Goal: Task Accomplishment & Management: Use online tool/utility

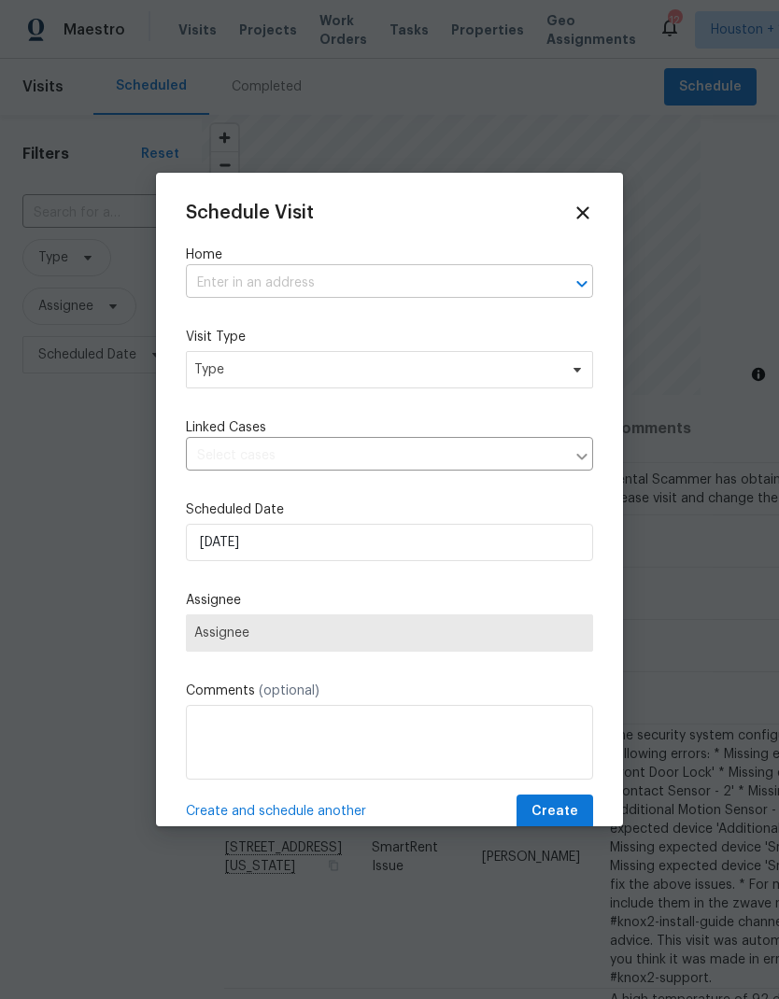
click at [223, 280] on input "text" at bounding box center [363, 283] width 355 height 29
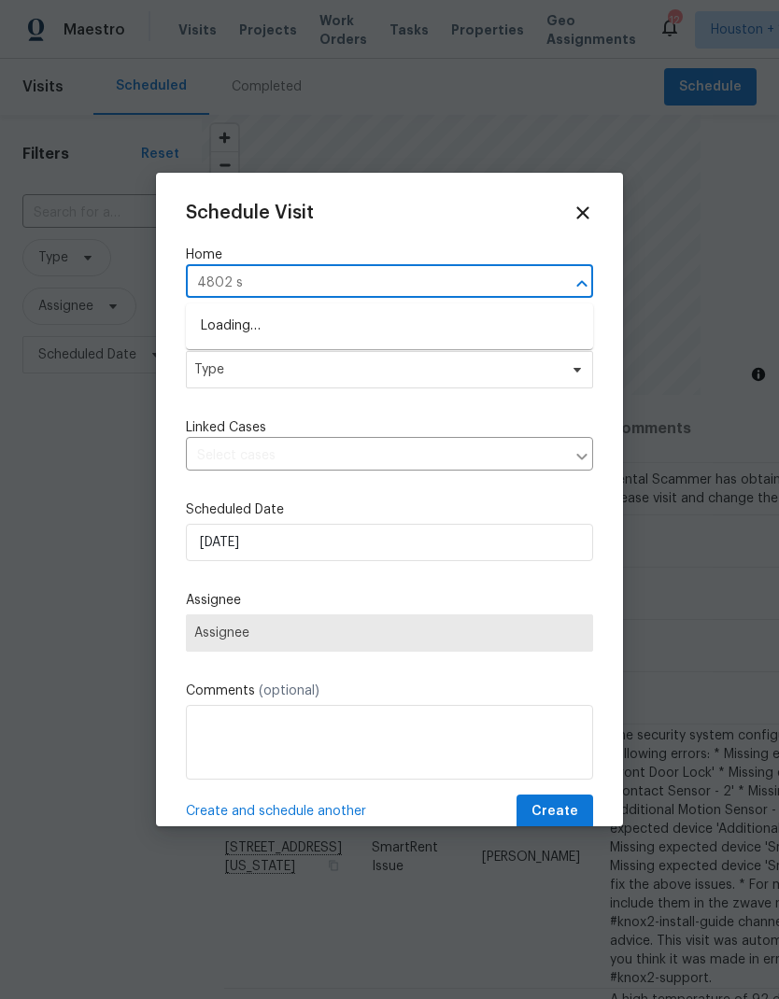
type input "4802 sh"
click at [219, 320] on li "4802 Sherman Blvd, Galveston, TX 77551" at bounding box center [389, 327] width 407 height 32
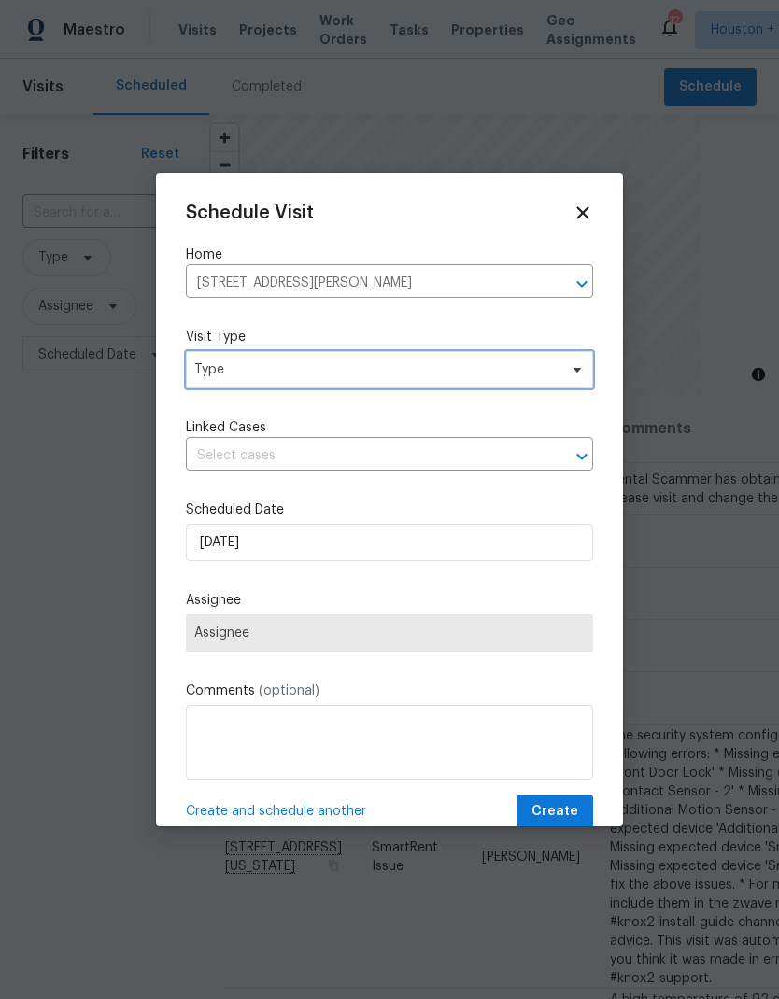
click at [200, 369] on span "Type" at bounding box center [375, 369] width 363 height 19
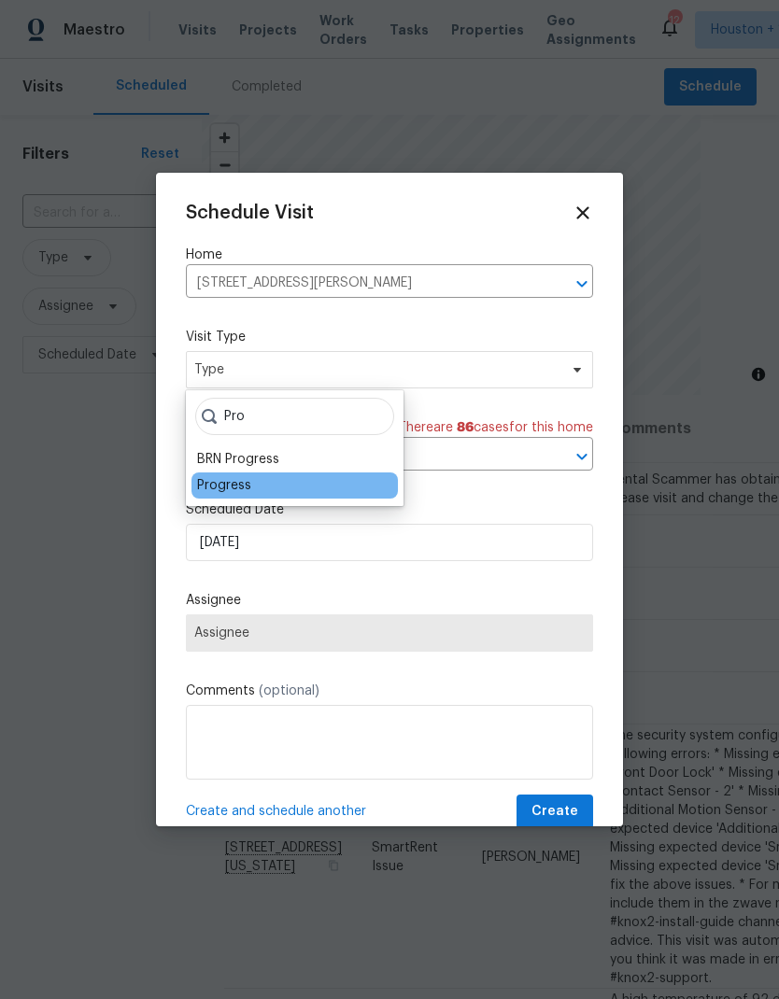
type input "Pro"
click at [205, 487] on div "Progress" at bounding box center [224, 485] width 54 height 19
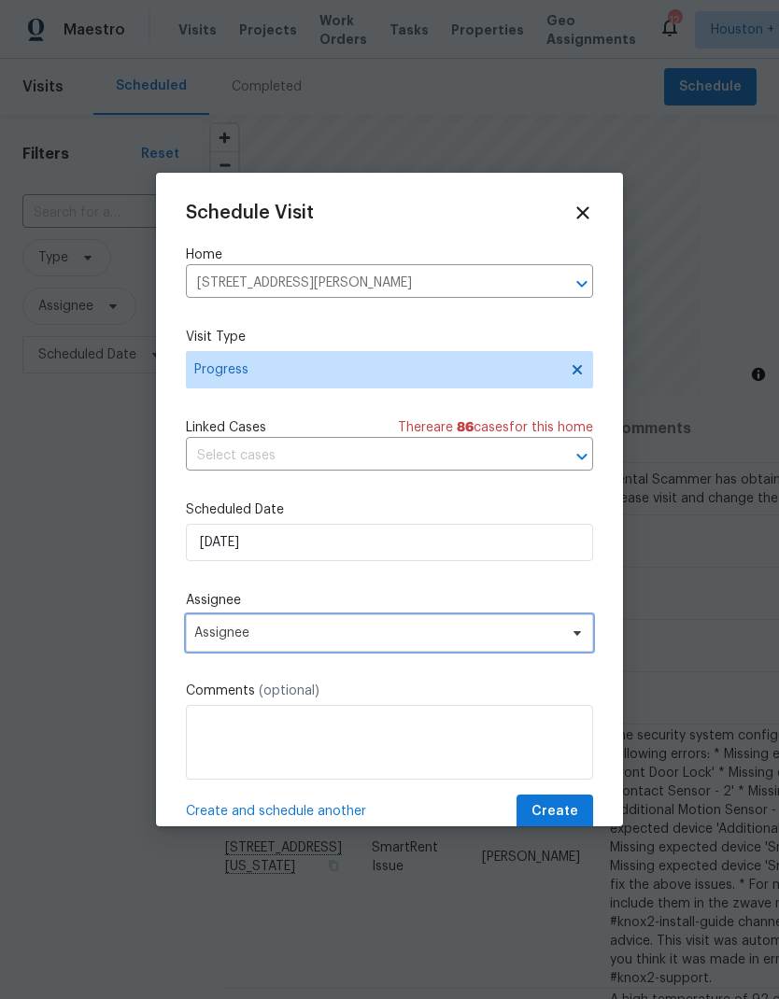
click at [212, 645] on span "Assignee" at bounding box center [389, 633] width 407 height 37
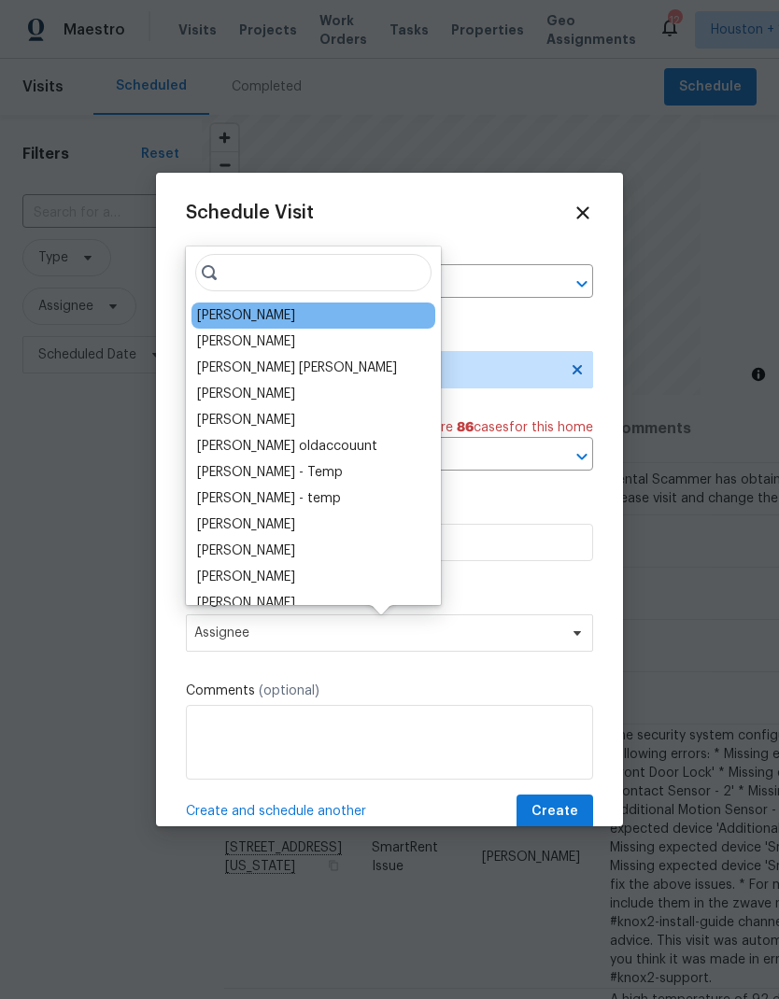
click at [215, 310] on div "[PERSON_NAME]" at bounding box center [246, 315] width 98 height 19
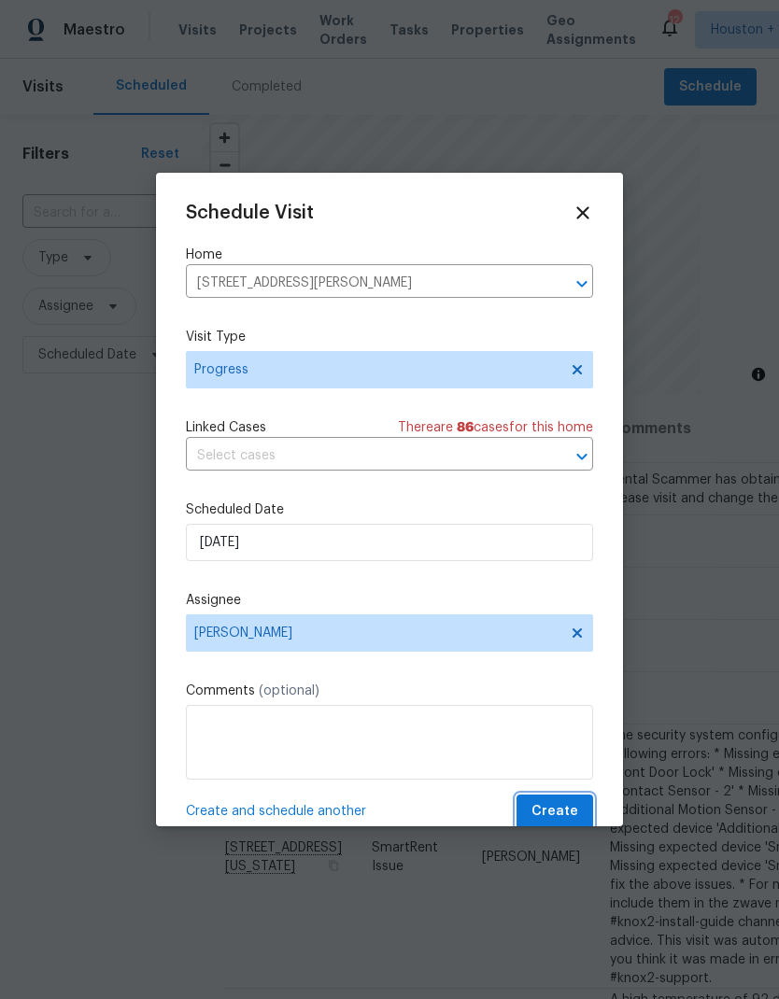
click at [578, 815] on button "Create" at bounding box center [554, 812] width 77 height 35
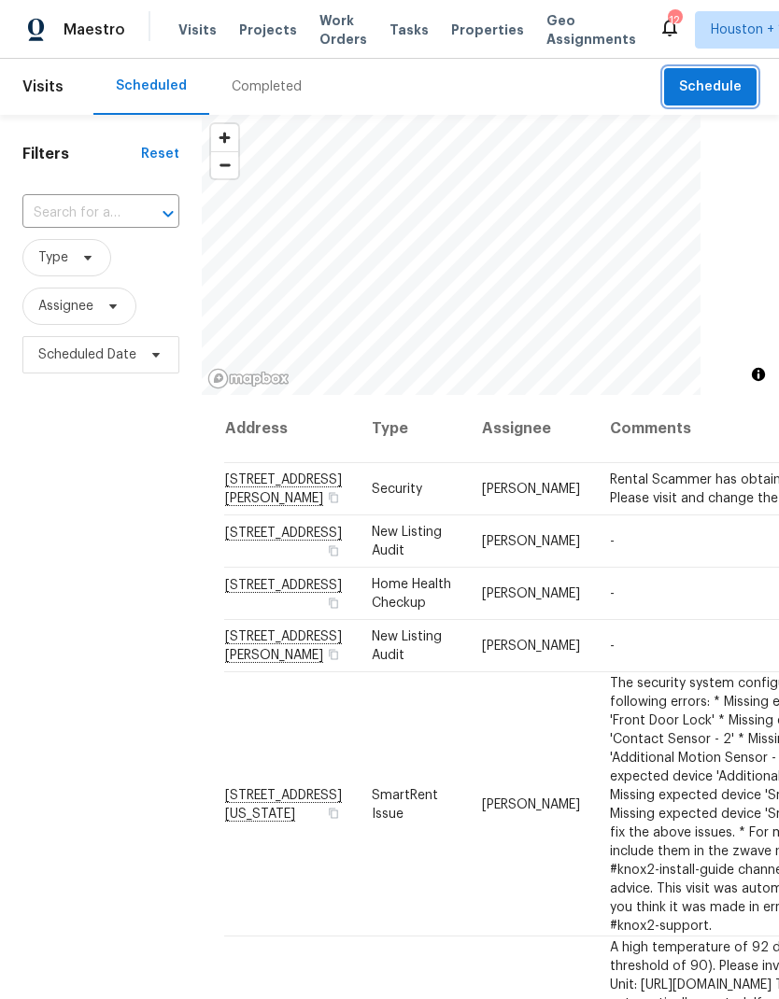
click at [705, 86] on span "Schedule" at bounding box center [710, 87] width 63 height 23
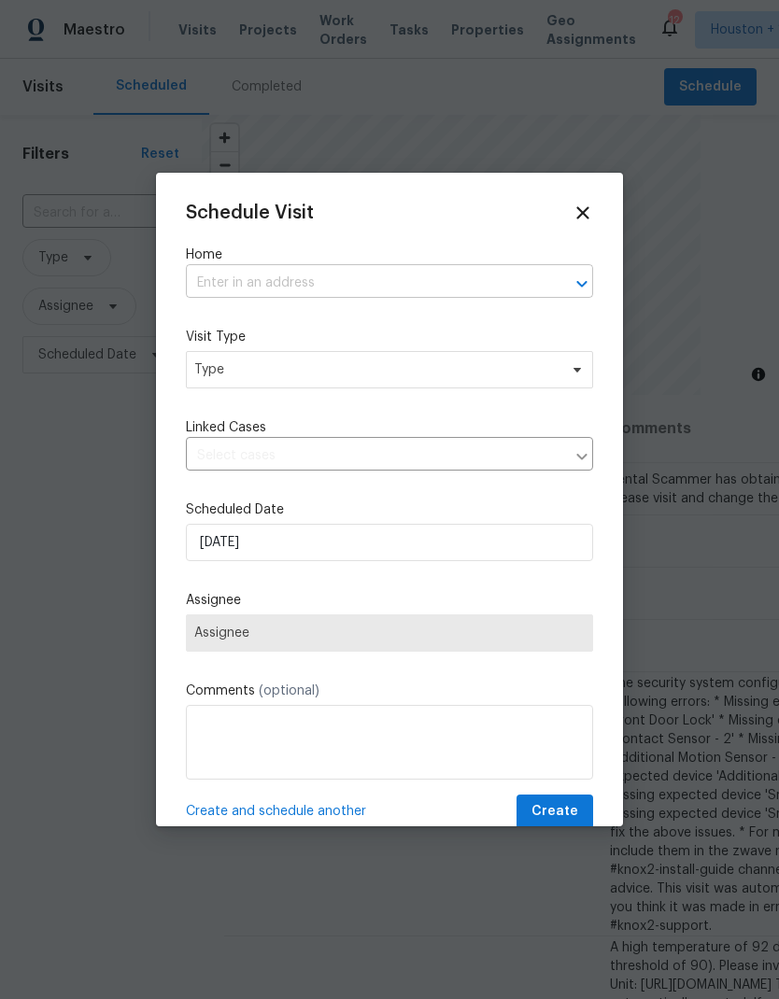
click at [199, 289] on input "text" at bounding box center [363, 283] width 355 height 29
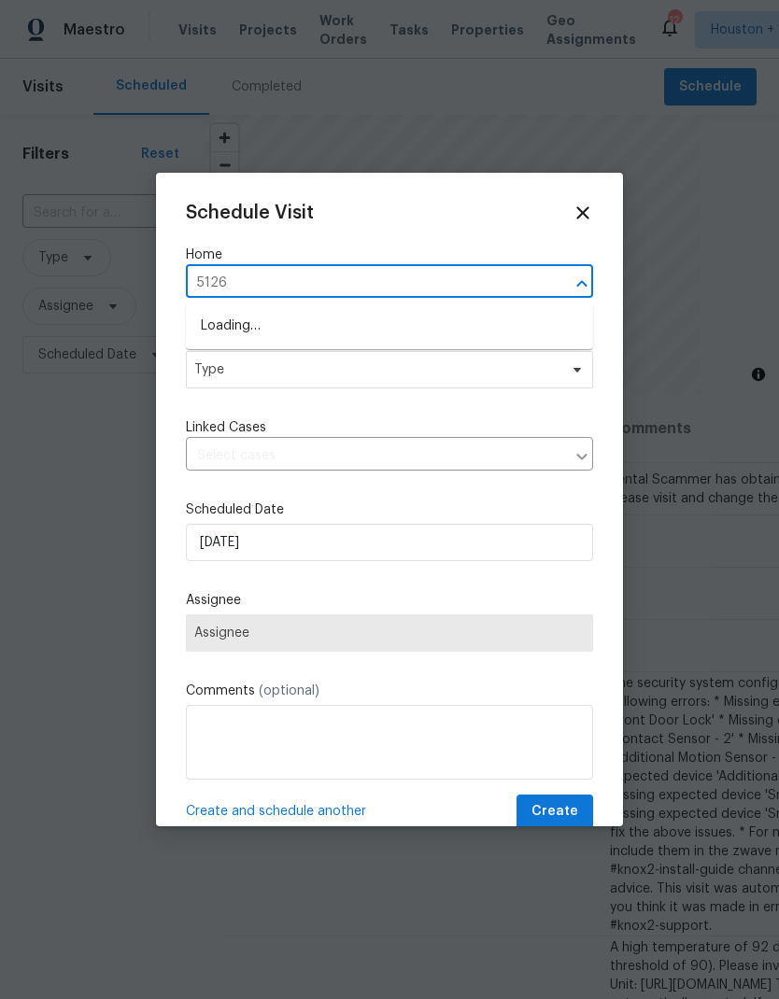
type input "5126 a"
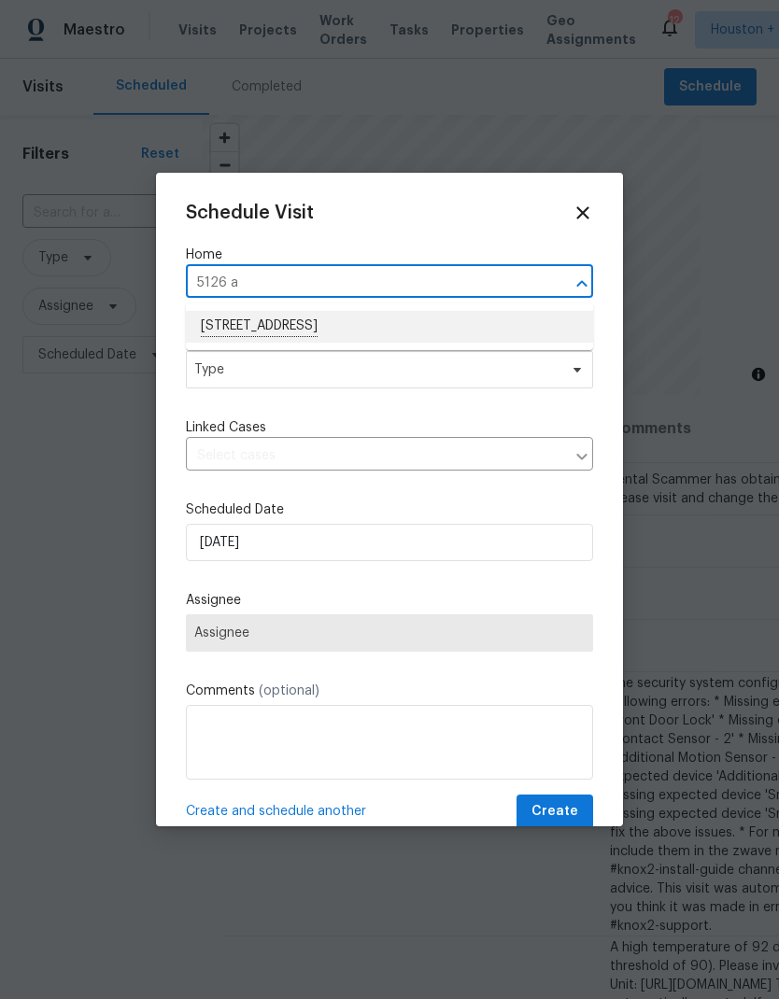
click at [219, 319] on li "5126 Avenue O, Galveston, TX 77551" at bounding box center [389, 327] width 407 height 32
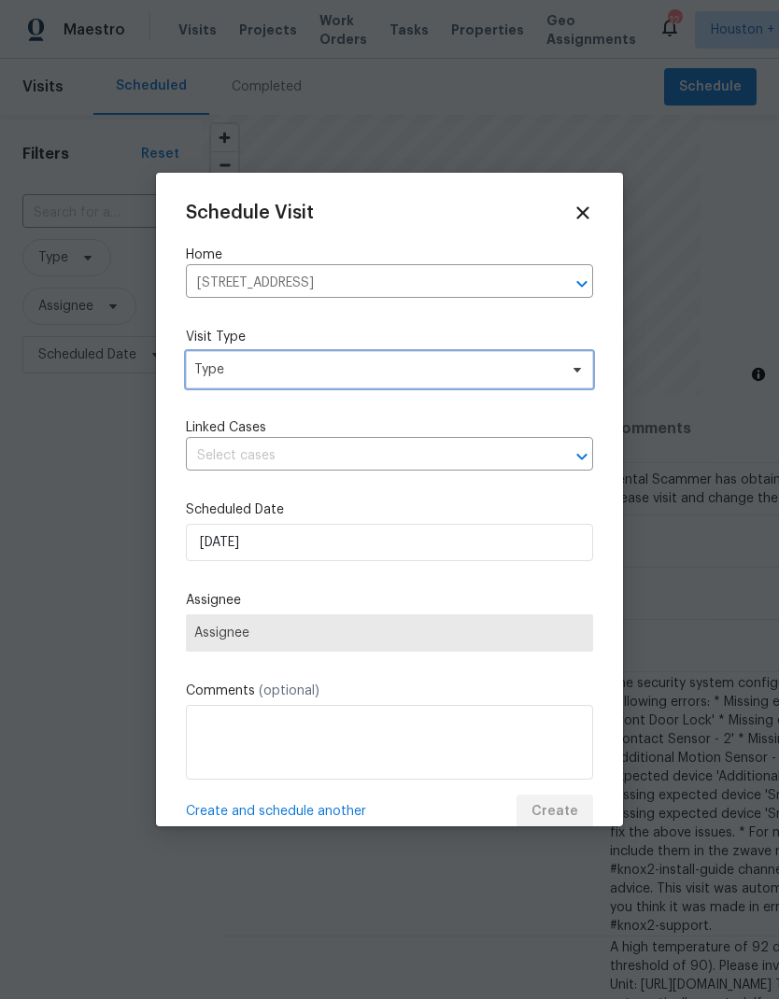
click at [199, 371] on span "Type" at bounding box center [375, 369] width 363 height 19
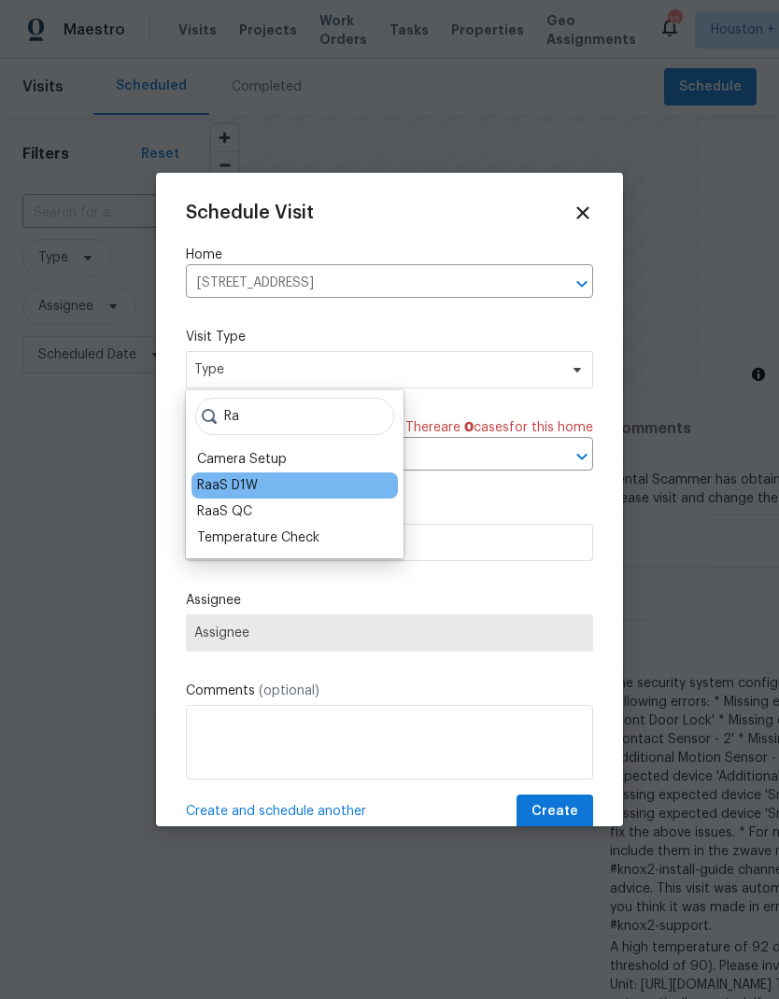
type input "Ra"
click at [210, 481] on div "RaaS D1W" at bounding box center [227, 485] width 61 height 19
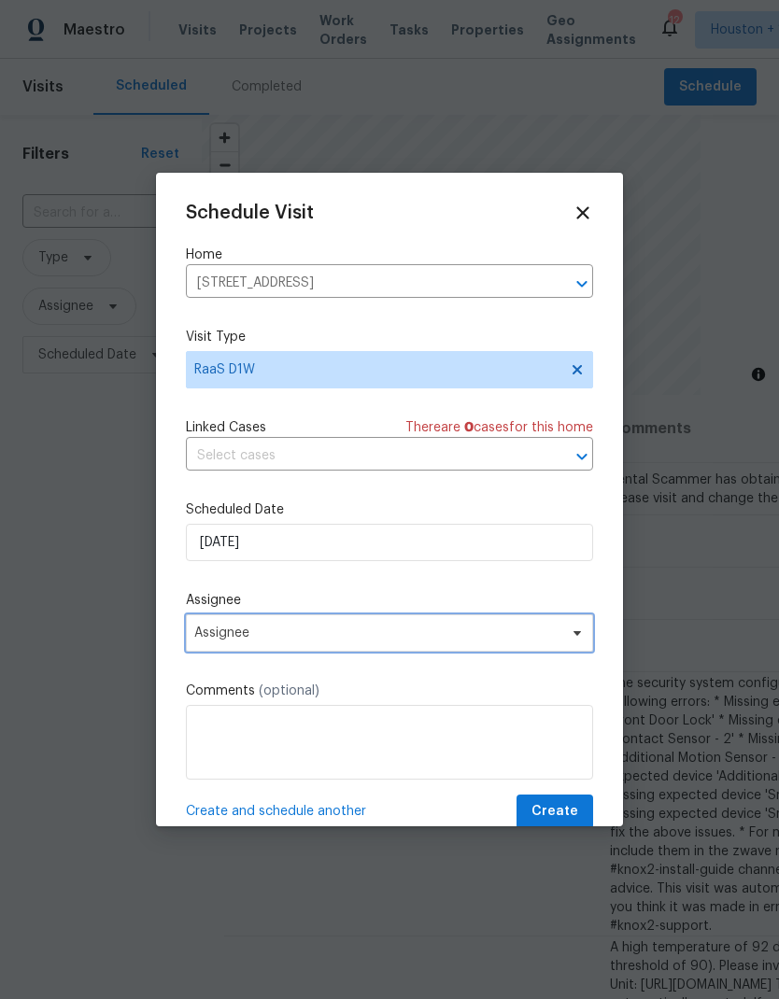
click at [225, 652] on span "Assignee" at bounding box center [389, 633] width 407 height 37
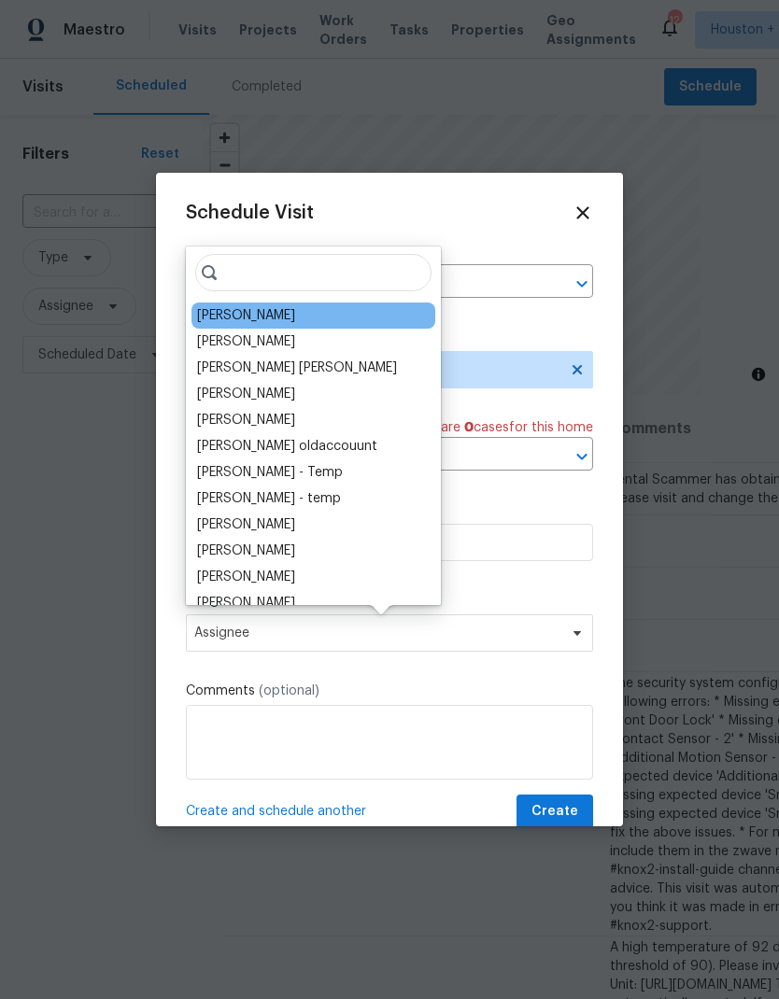
click at [207, 314] on div "[PERSON_NAME]" at bounding box center [246, 315] width 98 height 19
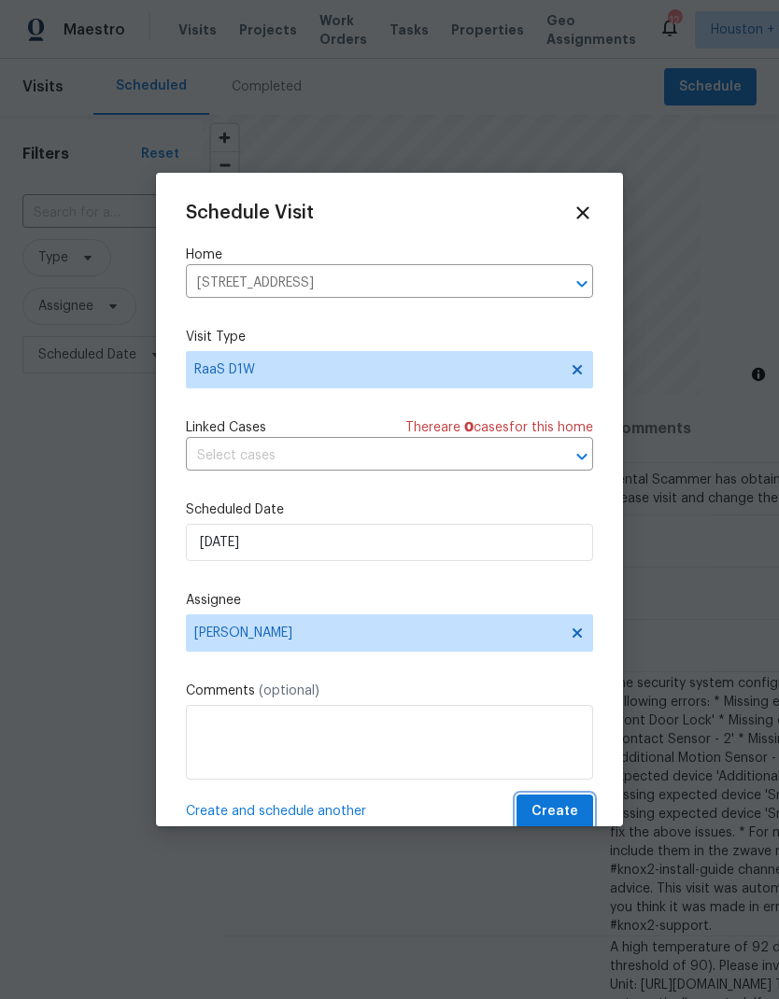
click at [561, 813] on span "Create" at bounding box center [554, 811] width 47 height 23
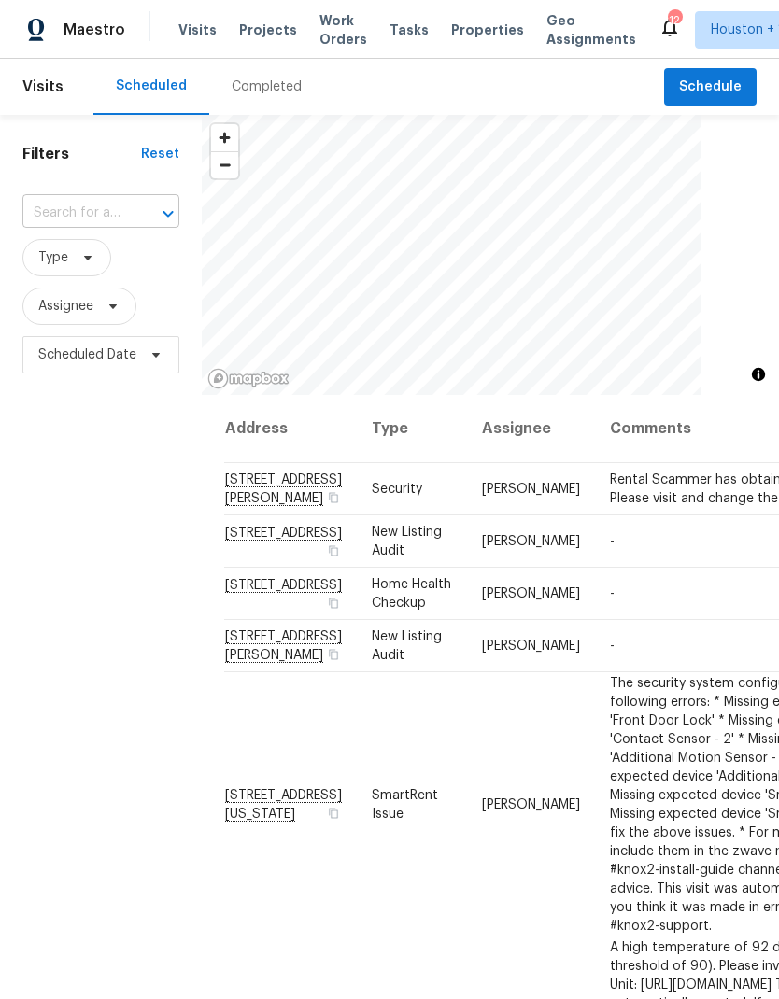
click at [49, 218] on input "text" at bounding box center [74, 213] width 105 height 29
type input "2827 h"
click at [59, 270] on li "2827 Hampton Dr, Missouri City, TX 77459" at bounding box center [99, 266] width 156 height 50
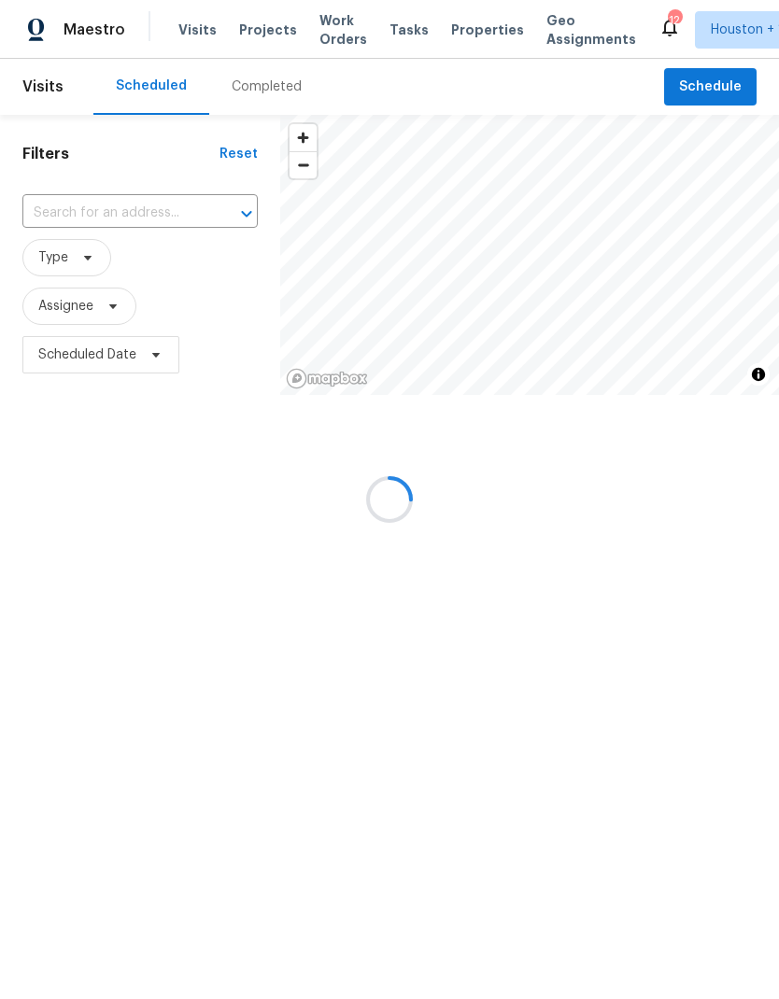
type input "2827 Hampton Dr, Missouri City, TX 77459"
click at [226, 212] on icon "Clear" at bounding box center [222, 214] width 19 height 19
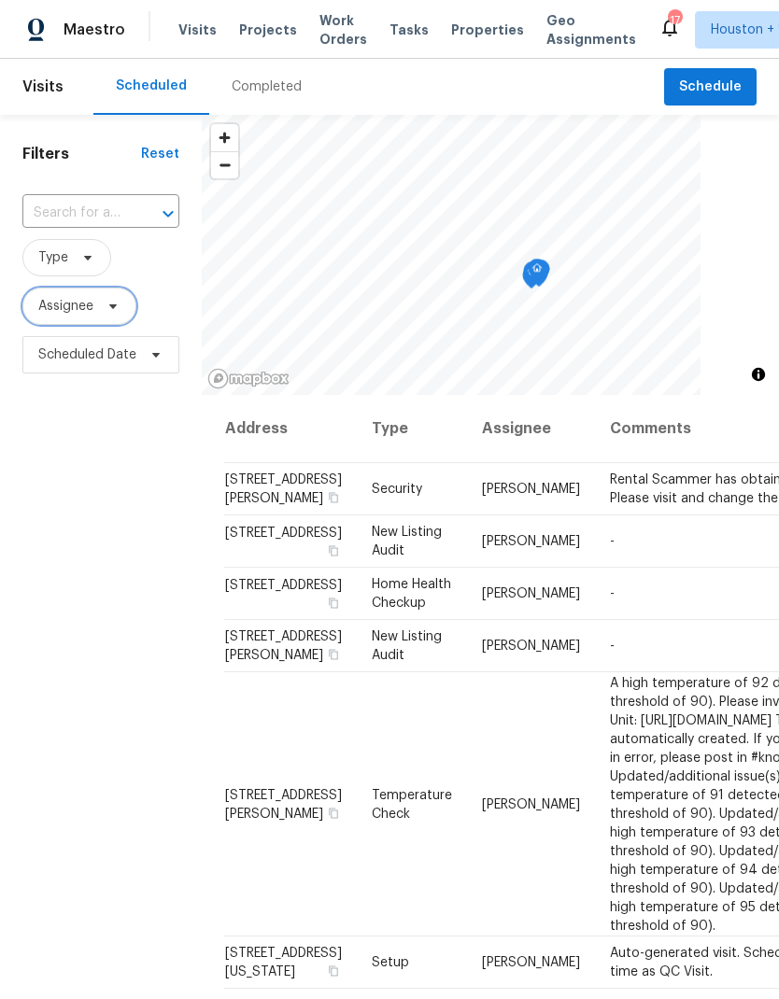
click at [50, 316] on span "Assignee" at bounding box center [65, 306] width 55 height 19
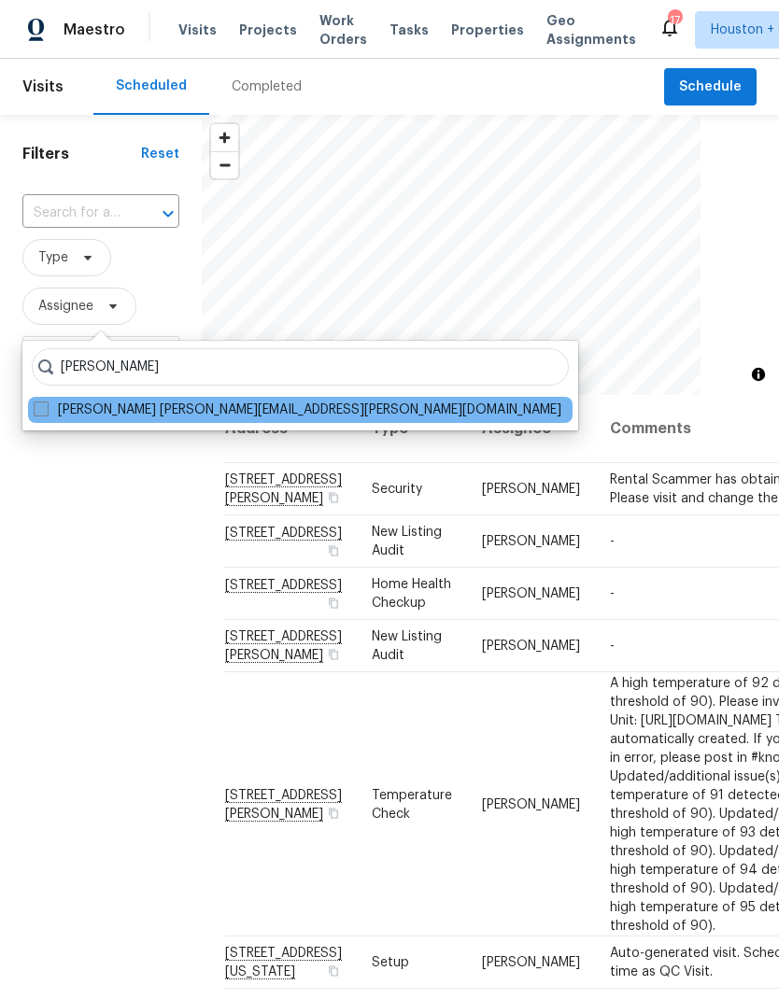
type input "[PERSON_NAME]"
click at [37, 405] on span at bounding box center [41, 409] width 15 height 15
click at [37, 405] on input "Luis Chavez luis.chavez@opendoor.com" at bounding box center [40, 407] width 12 height 12
checkbox input "true"
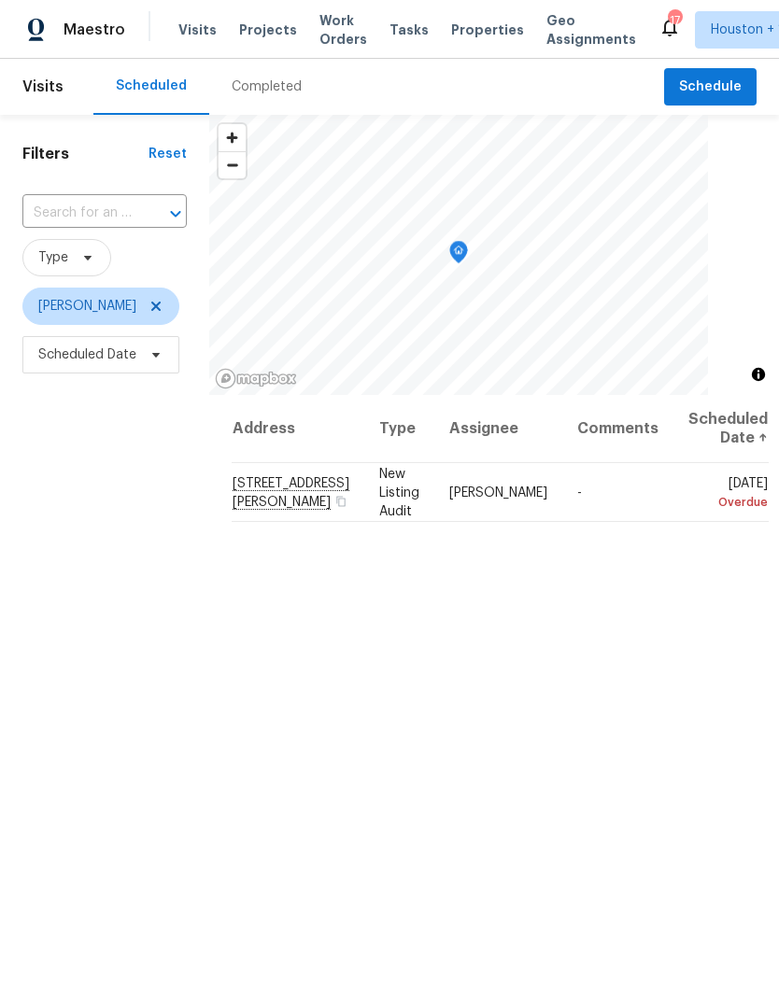
click at [259, 98] on div "Completed" at bounding box center [266, 87] width 115 height 56
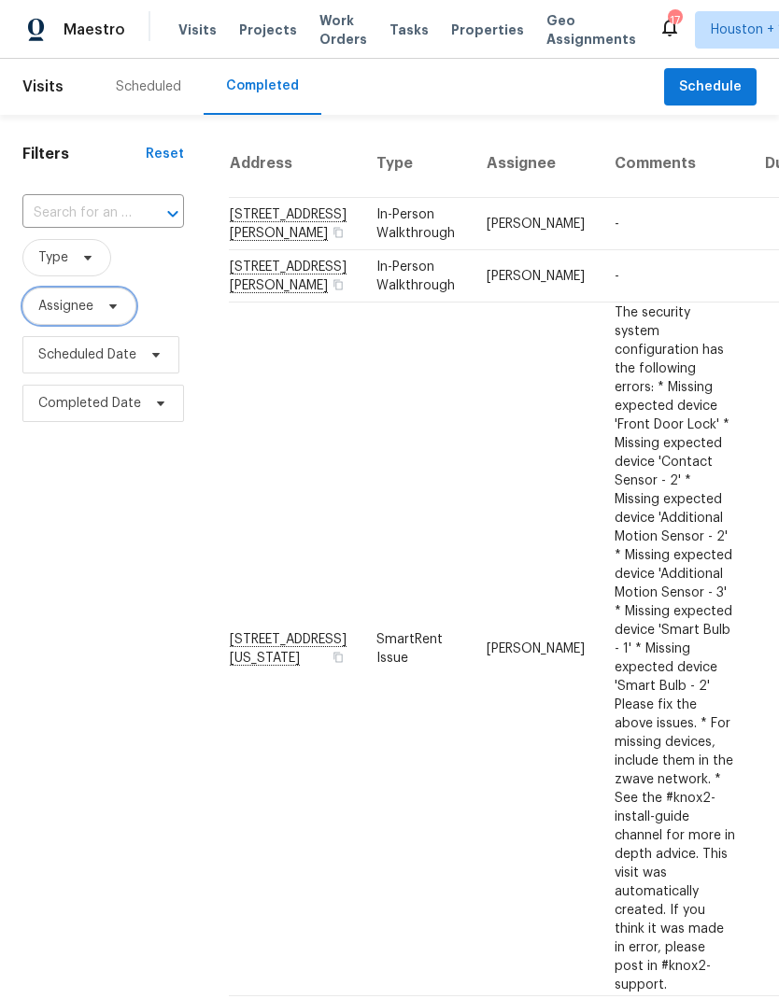
click at [53, 300] on span "Assignee" at bounding box center [65, 306] width 55 height 19
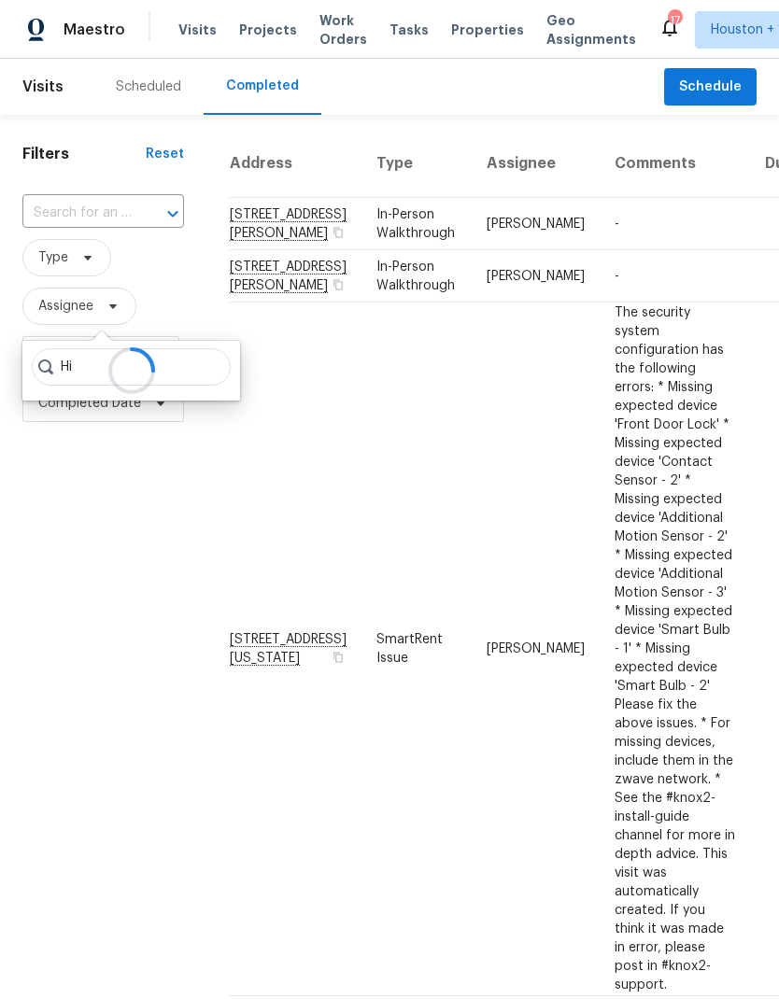
type input "H"
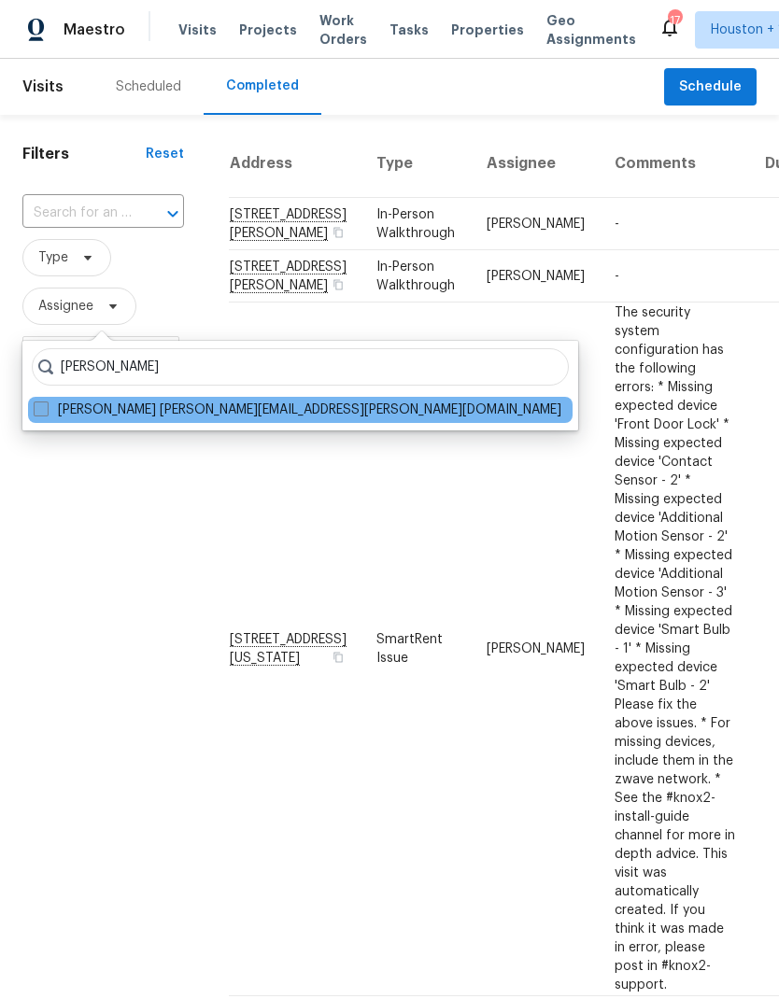
type input "Luis cha"
click at [35, 417] on label "Luis Chavez luis.chavez@opendoor.com" at bounding box center [298, 410] width 528 height 19
click at [35, 413] on input "Luis Chavez luis.chavez@opendoor.com" at bounding box center [40, 407] width 12 height 12
checkbox input "true"
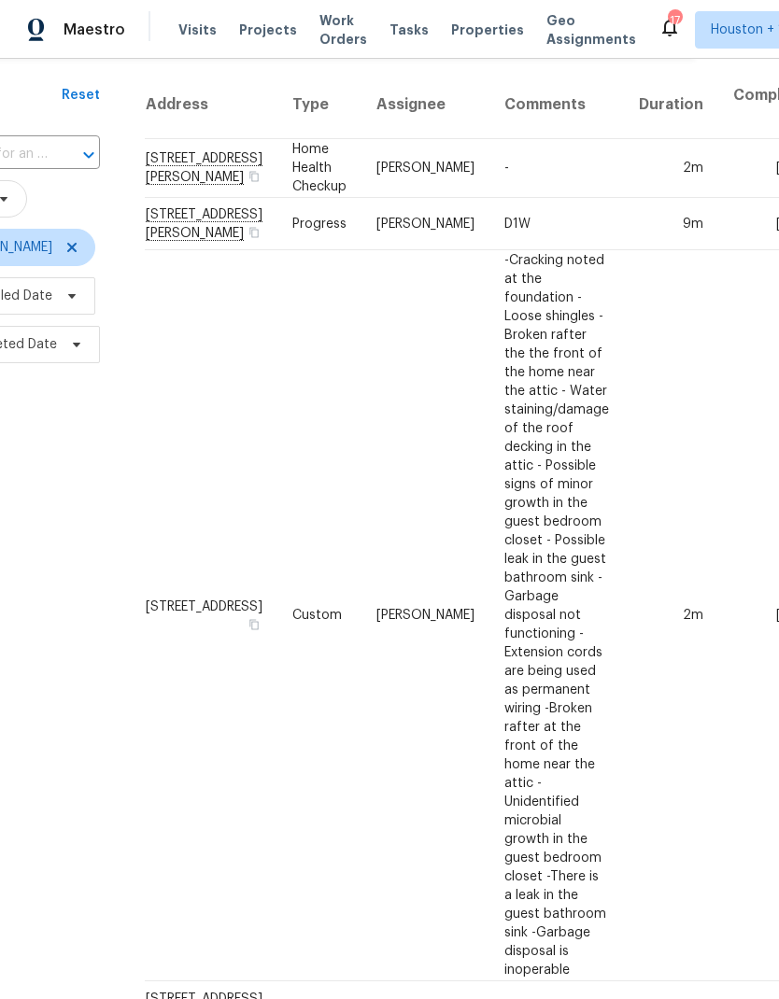
scroll to position [57, 92]
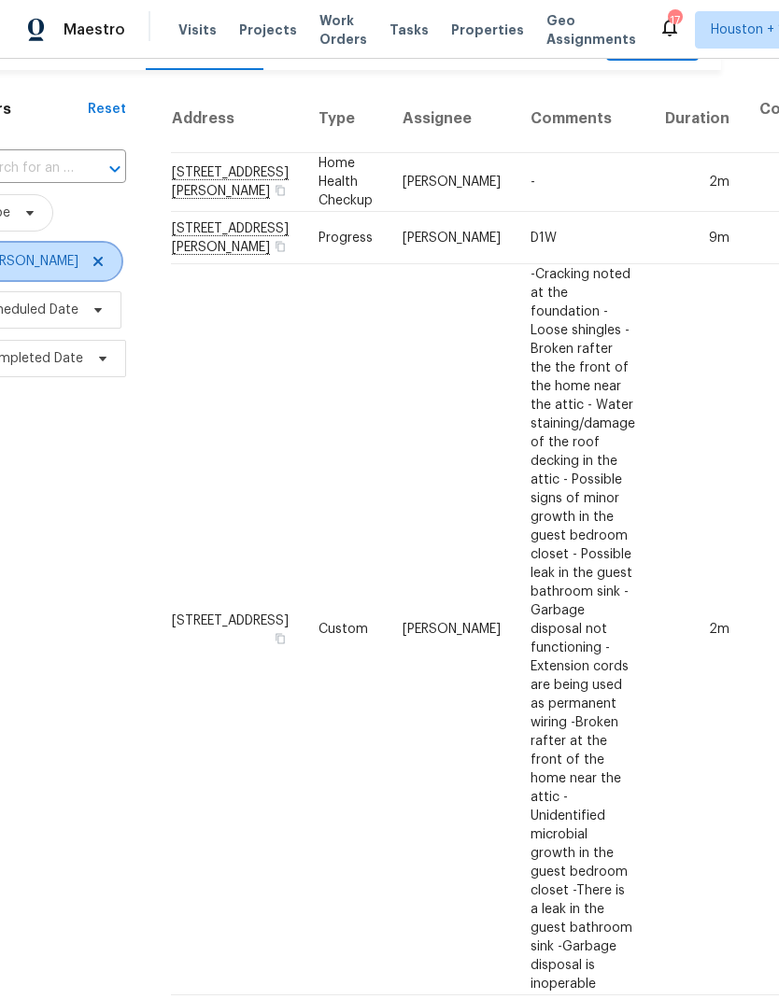
click at [91, 260] on icon at bounding box center [98, 261] width 15 height 15
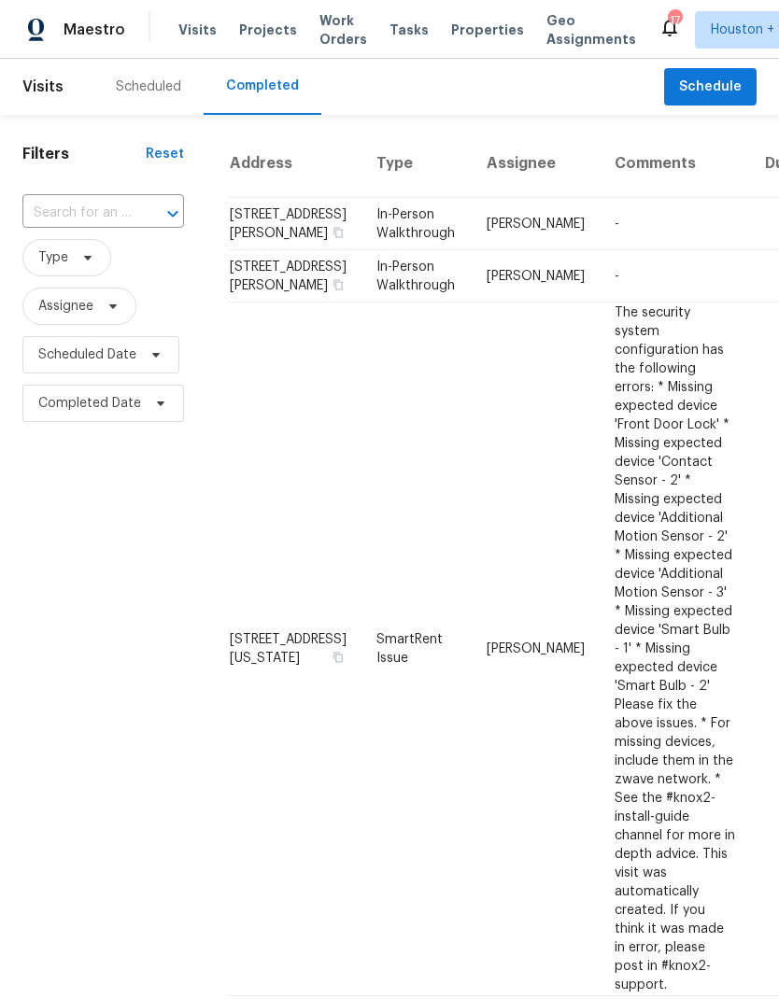
click at [141, 77] on div "Scheduled" at bounding box center [148, 87] width 110 height 56
